Goal: Use online tool/utility: Utilize a website feature to perform a specific function

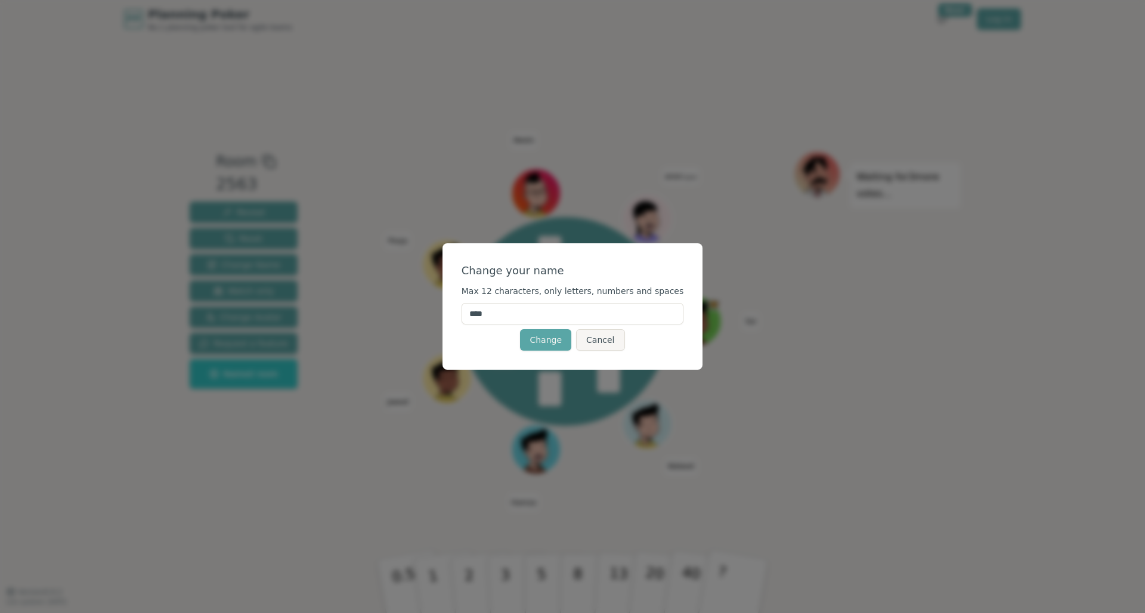
click at [517, 306] on input "****" at bounding box center [572, 313] width 222 height 21
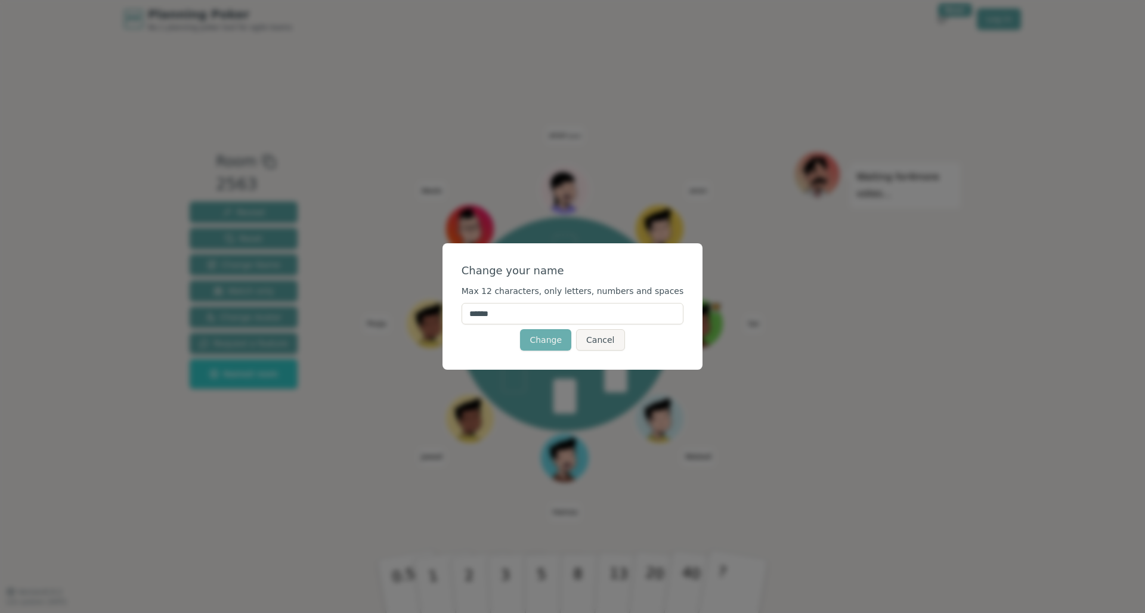
type input "******"
click at [544, 342] on button "Change" at bounding box center [545, 339] width 51 height 21
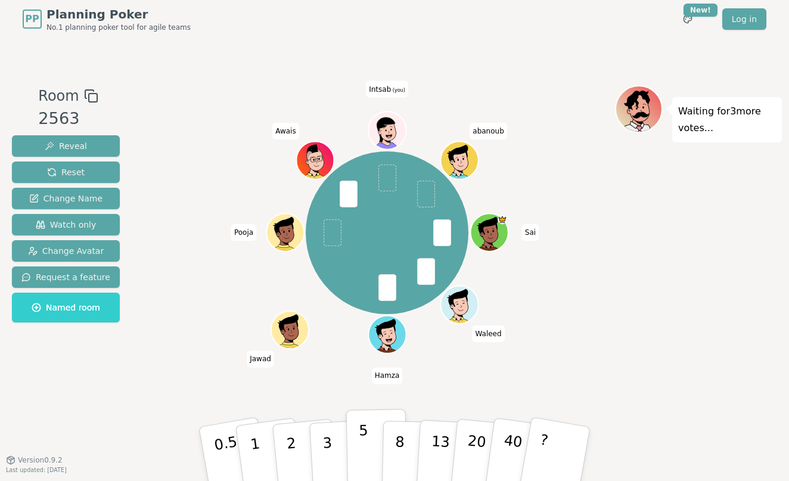
click at [367, 450] on button "5" at bounding box center [376, 454] width 61 height 91
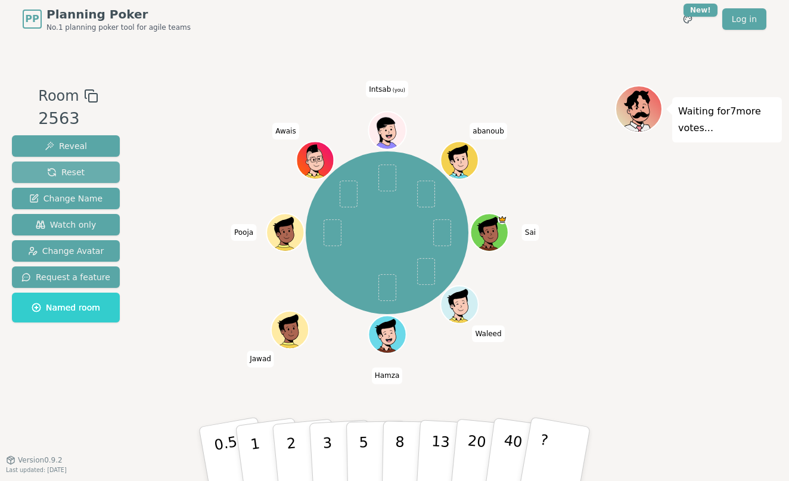
click at [67, 170] on span "Reset" at bounding box center [66, 172] width 38 height 12
click at [401, 97] on img at bounding box center [396, 98] width 14 height 14
click at [58, 173] on span "Reset" at bounding box center [66, 172] width 38 height 12
click at [222, 335] on div "Sai [PERSON_NAME] [PERSON_NAME] Pooja [PERSON_NAME] (you) abanoub" at bounding box center [387, 233] width 456 height 252
click at [325, 444] on button "3" at bounding box center [341, 454] width 65 height 93
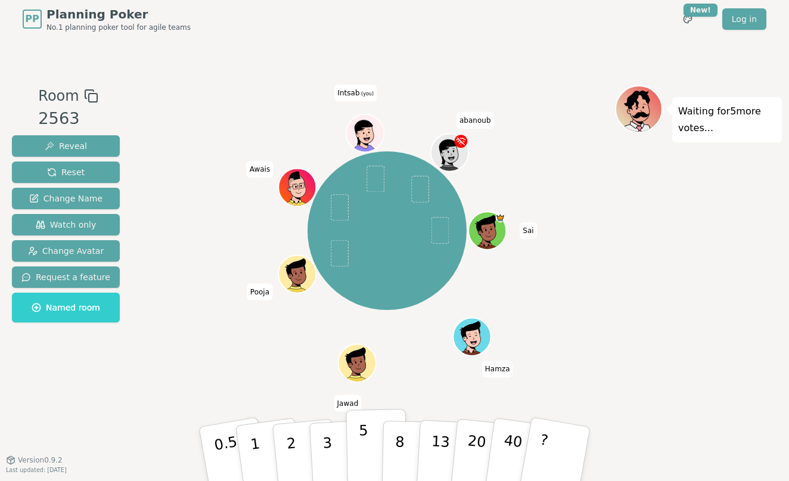
click at [362, 451] on button "5" at bounding box center [376, 454] width 61 height 91
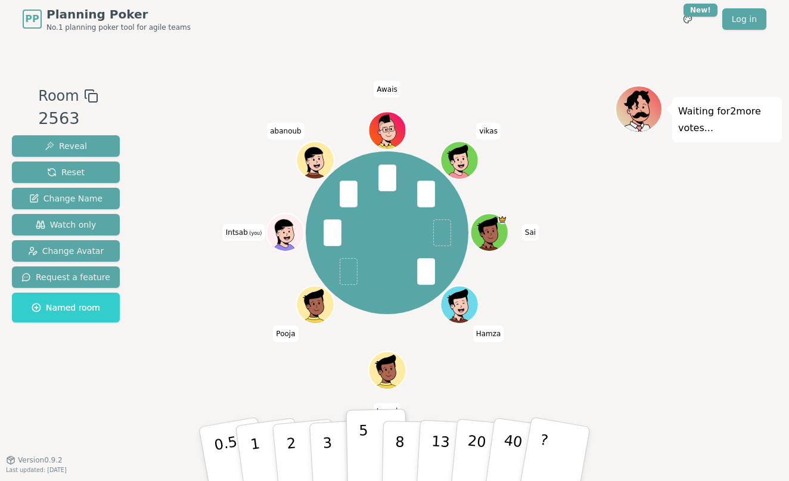
click at [371, 436] on button "5" at bounding box center [376, 454] width 61 height 91
click at [370, 438] on button "5" at bounding box center [376, 454] width 61 height 91
click at [367, 443] on button "5" at bounding box center [376, 454] width 61 height 91
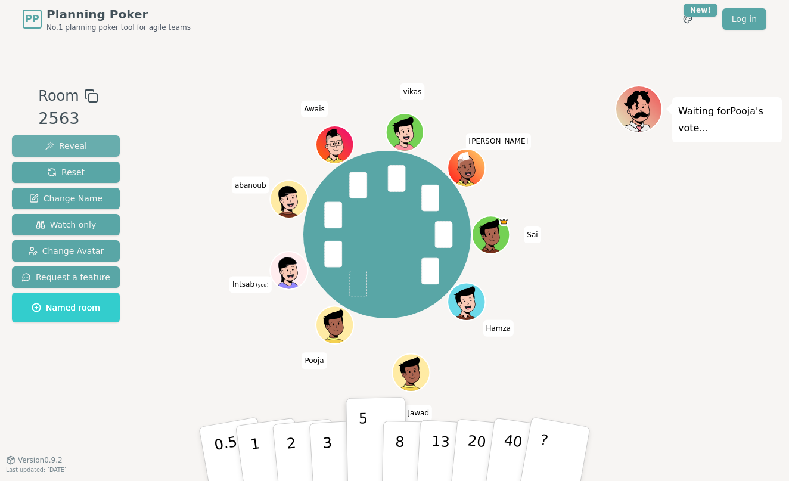
click at [67, 147] on span "Reveal" at bounding box center [66, 146] width 42 height 12
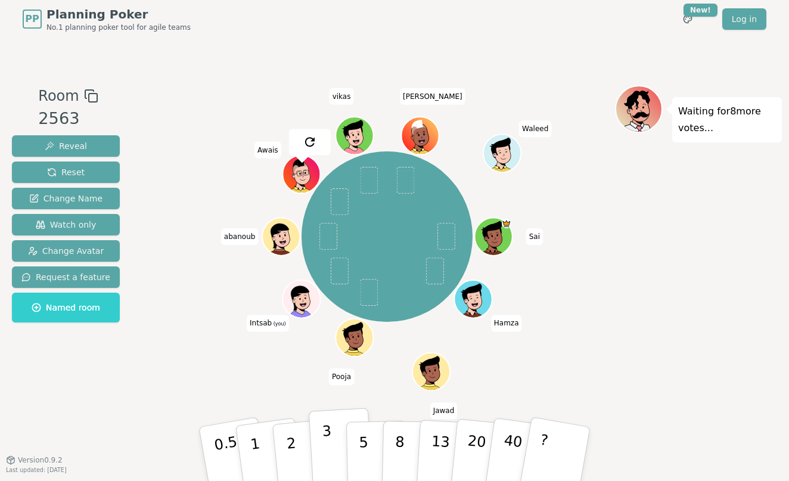
click at [331, 437] on button "3" at bounding box center [341, 454] width 65 height 93
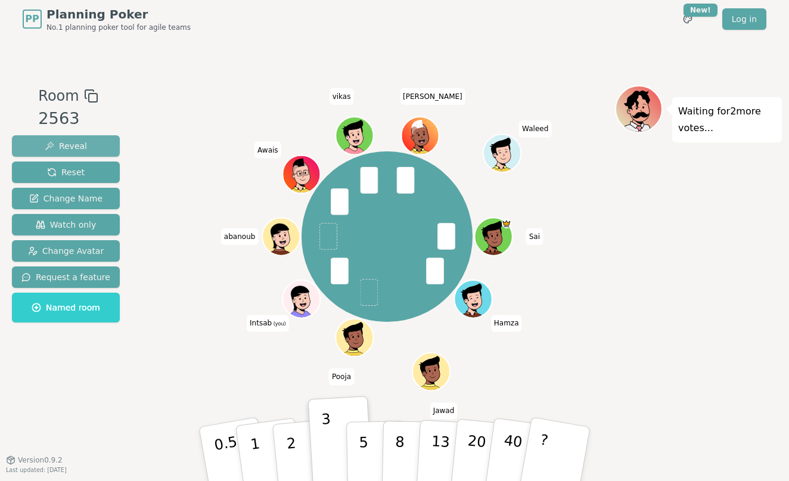
click at [62, 147] on span "Reveal" at bounding box center [66, 146] width 42 height 12
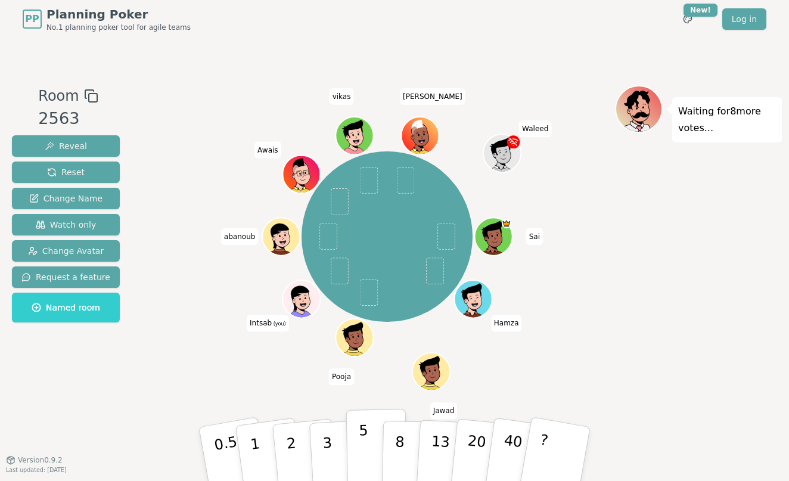
click at [360, 455] on button "5" at bounding box center [376, 454] width 61 height 91
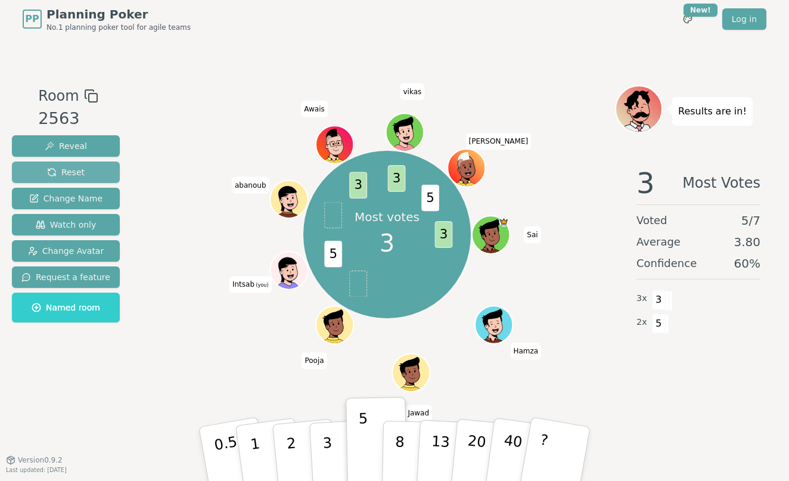
click at [61, 172] on span "Reset" at bounding box center [66, 172] width 38 height 12
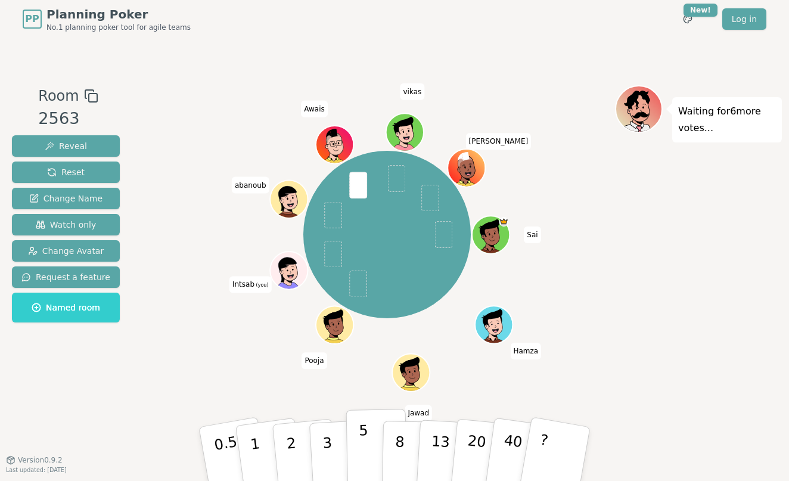
click at [361, 449] on button "5" at bounding box center [376, 454] width 61 height 91
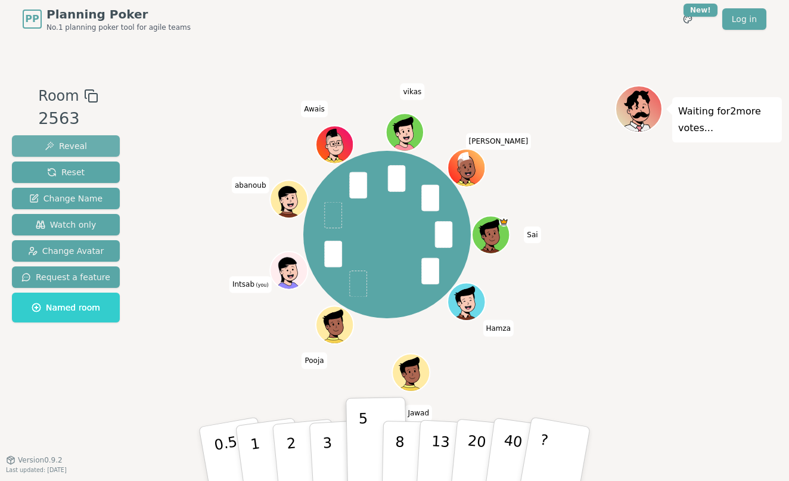
click at [77, 145] on span "Reveal" at bounding box center [66, 146] width 42 height 12
